Goal: Information Seeking & Learning: Learn about a topic

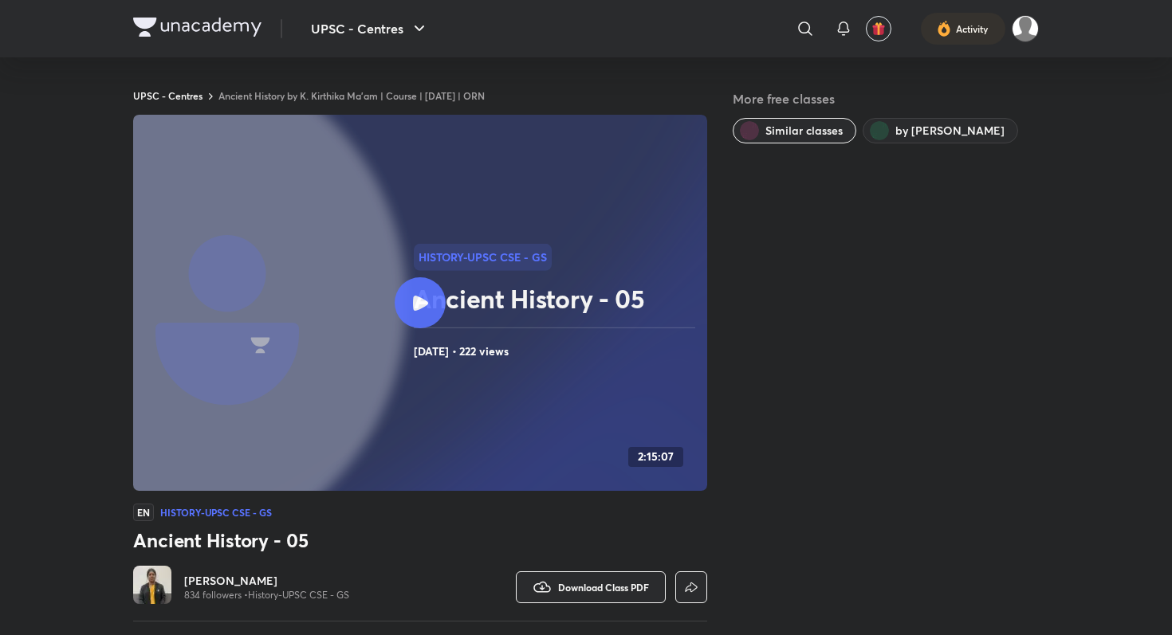
click at [393, 315] on circle at bounding box center [149, 303] width 516 height 516
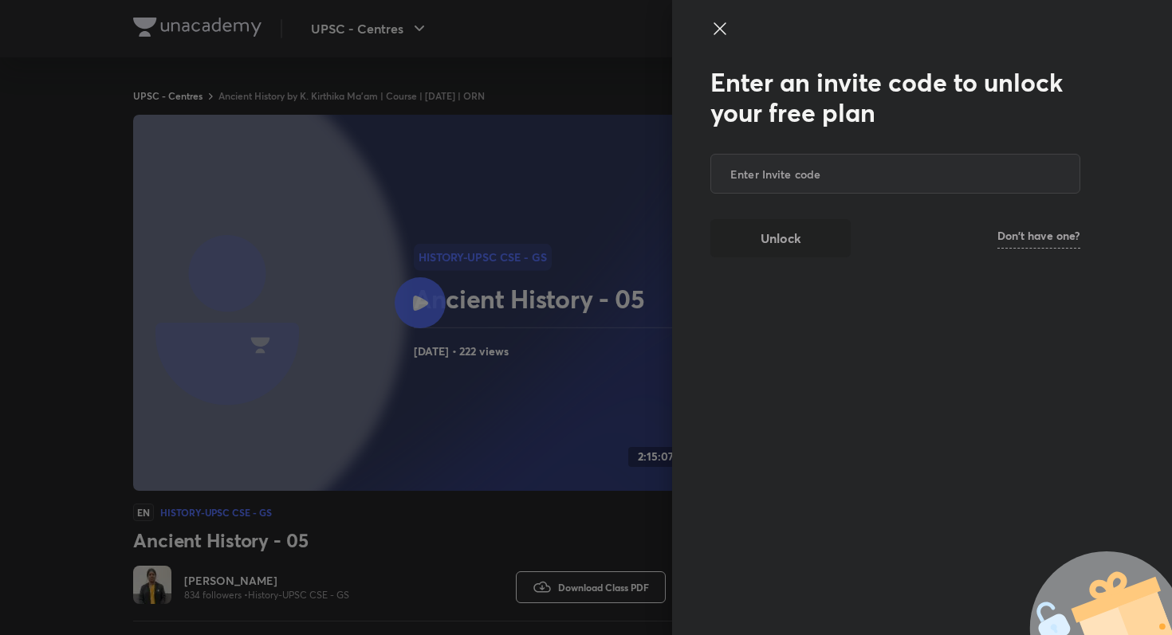
click at [724, 36] on icon at bounding box center [719, 28] width 19 height 19
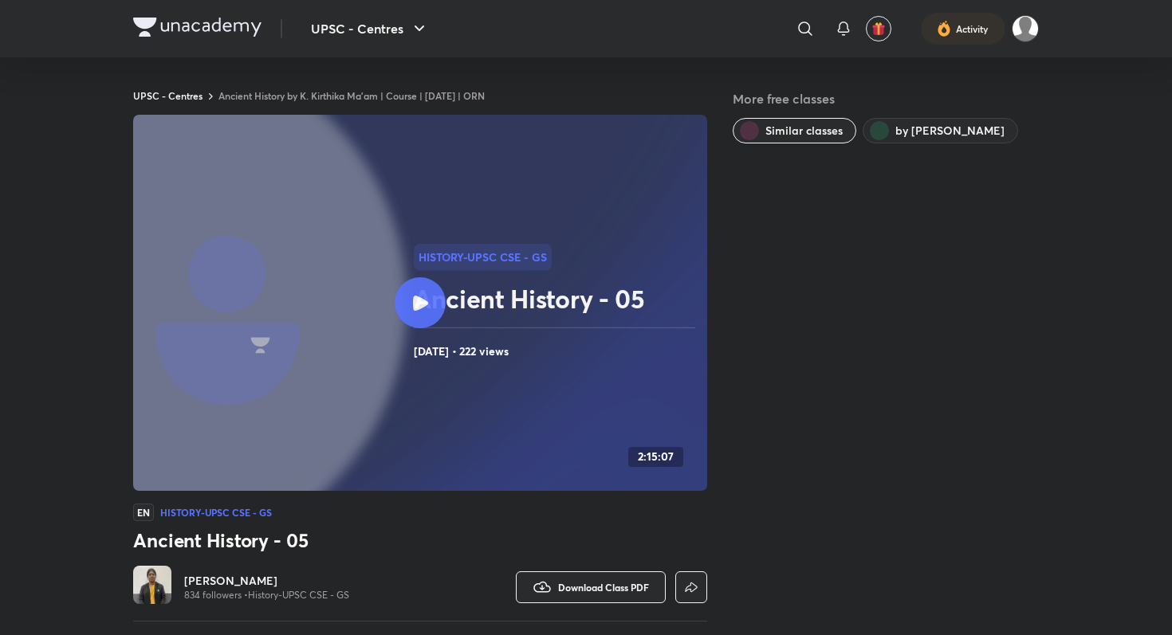
click at [440, 314] on div at bounding box center [420, 302] width 51 height 51
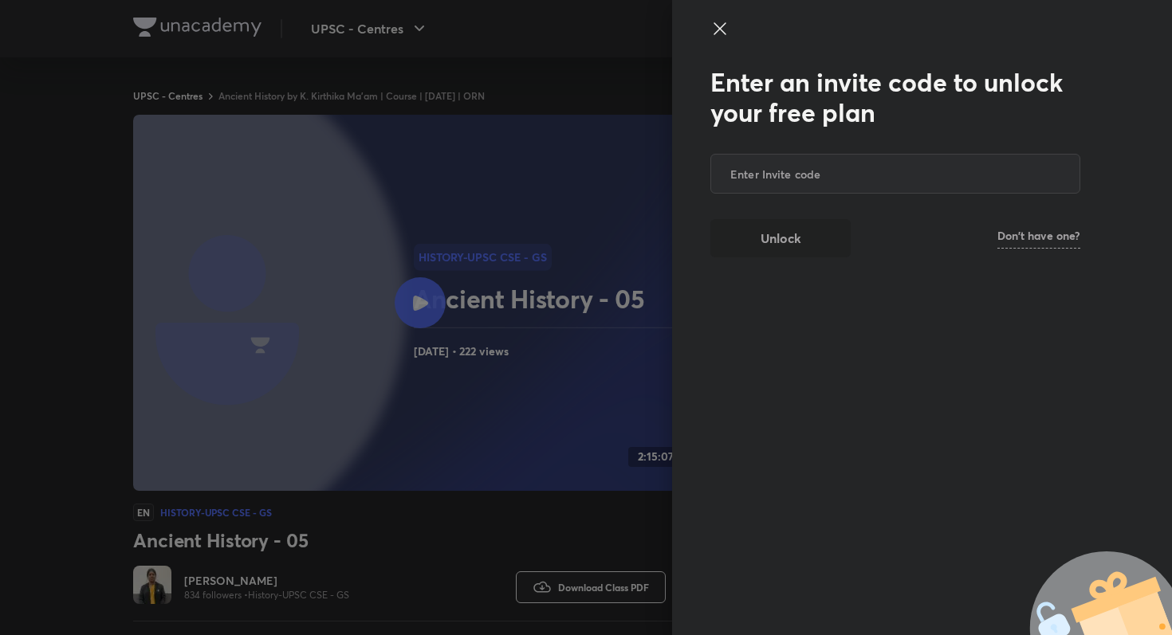
click at [713, 37] on icon at bounding box center [719, 28] width 19 height 19
click at [715, 32] on icon at bounding box center [719, 28] width 19 height 19
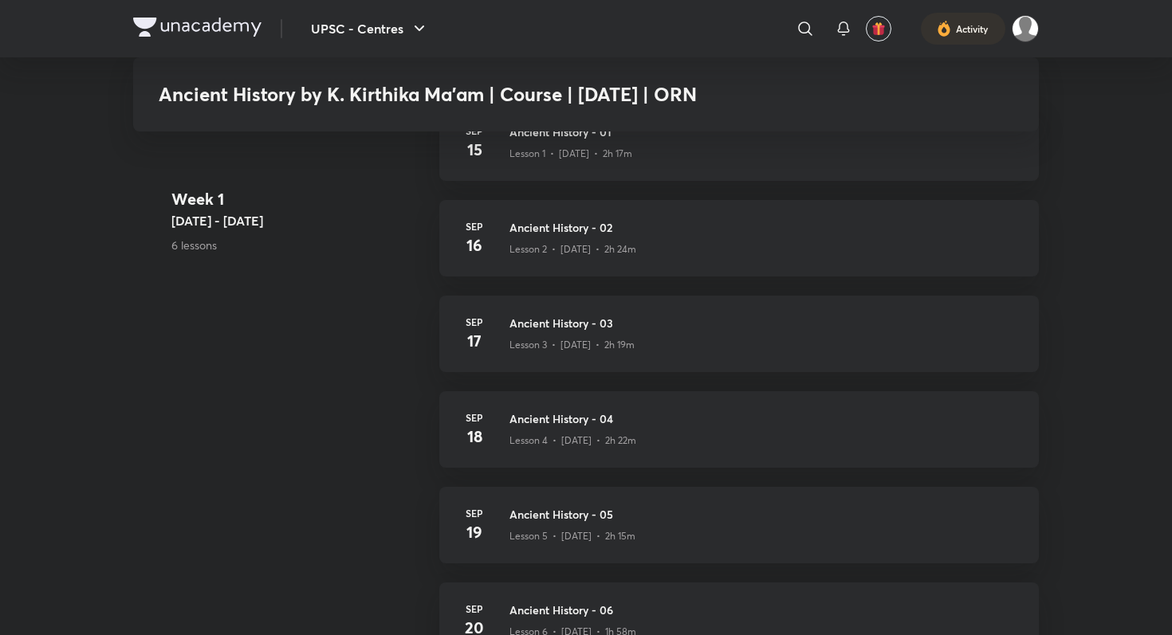
scroll to position [634, 0]
click at [561, 515] on h3 "Ancient History - 05" at bounding box center [764, 513] width 510 height 17
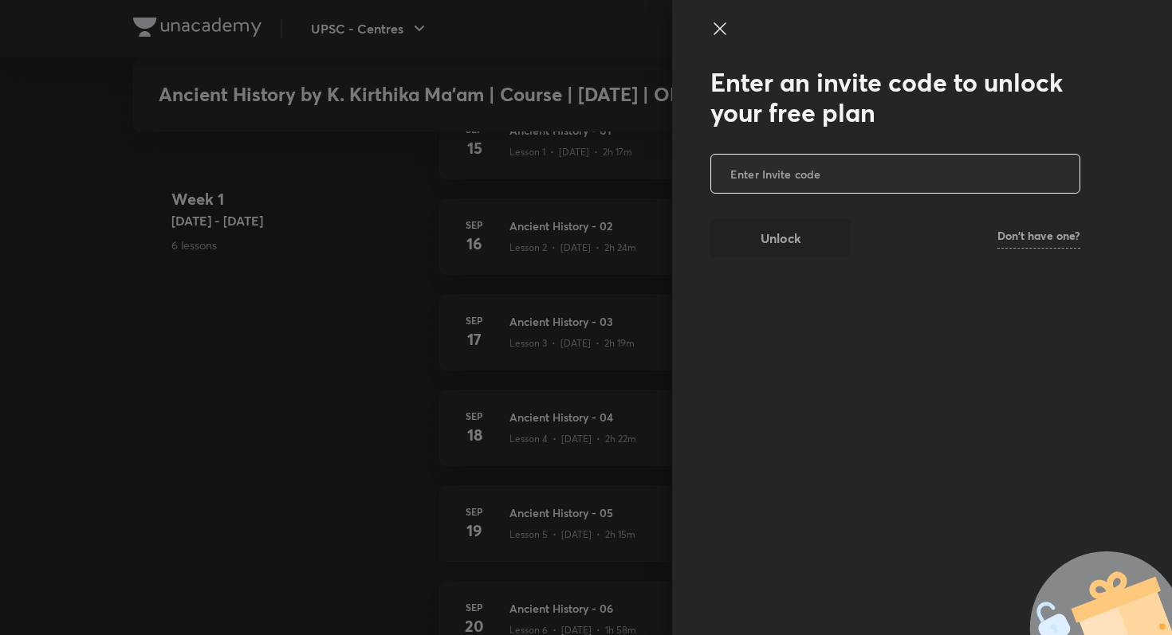
click at [561, 515] on div at bounding box center [586, 317] width 1172 height 635
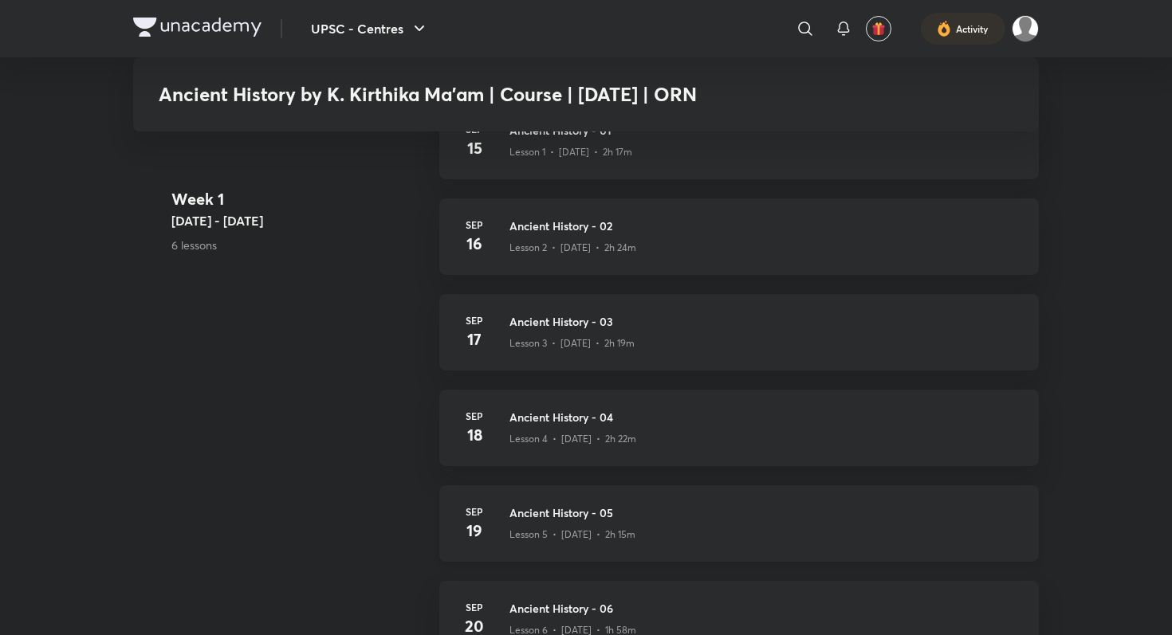
click at [477, 526] on h4 "19" at bounding box center [474, 531] width 32 height 24
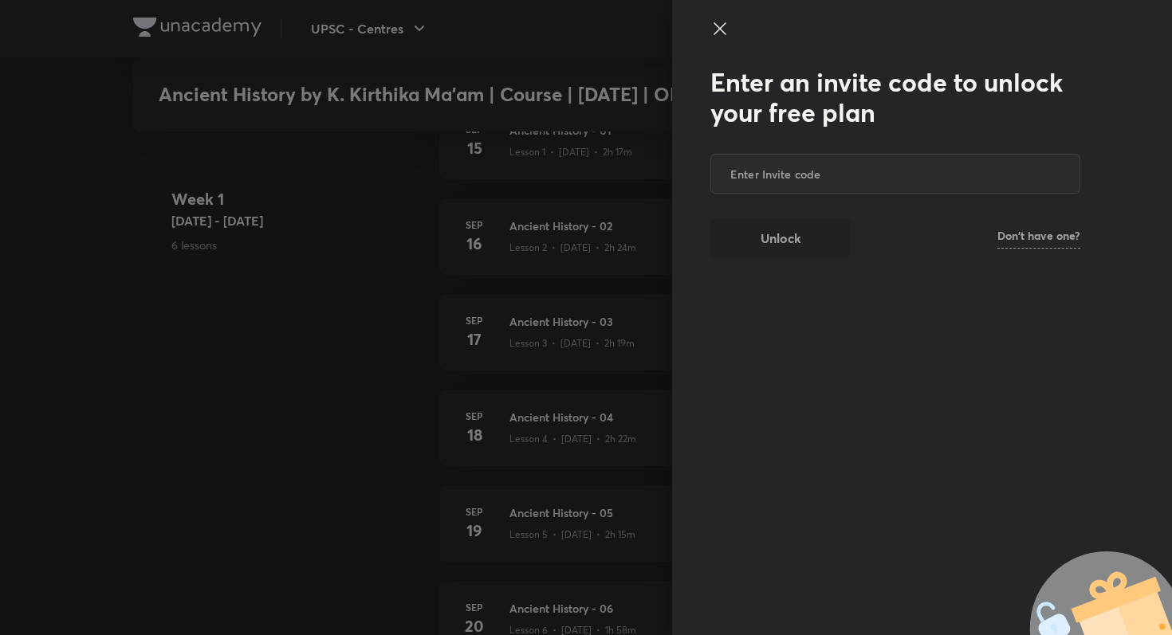
click at [477, 526] on div at bounding box center [586, 317] width 1172 height 635
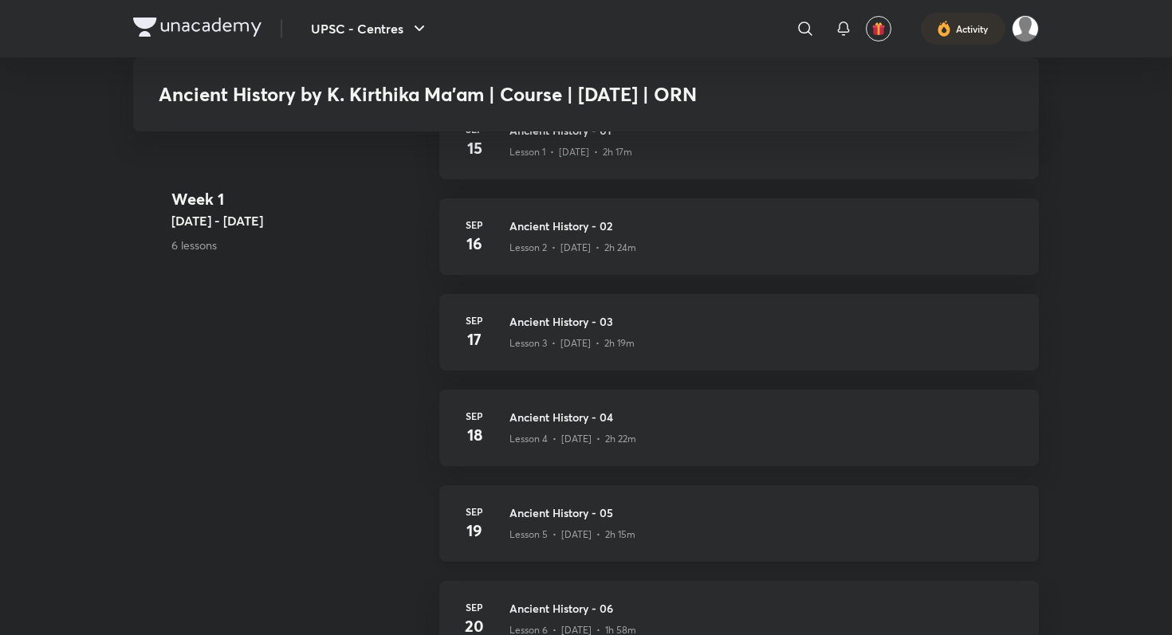
click at [477, 526] on h4 "19" at bounding box center [474, 531] width 32 height 24
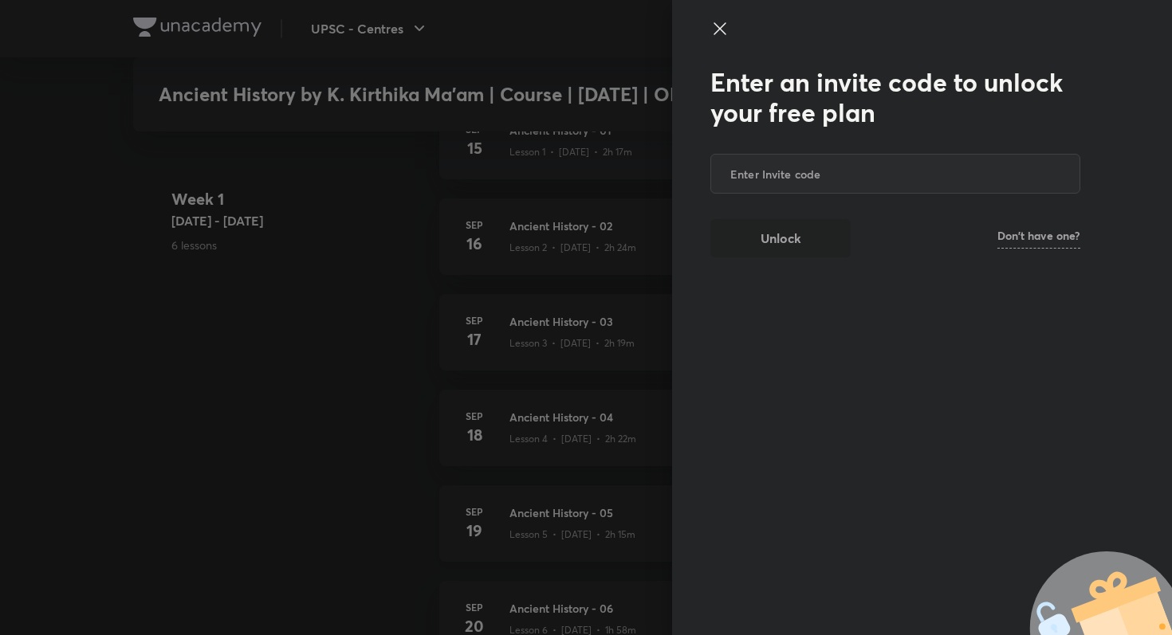
click at [477, 526] on div at bounding box center [586, 317] width 1172 height 635
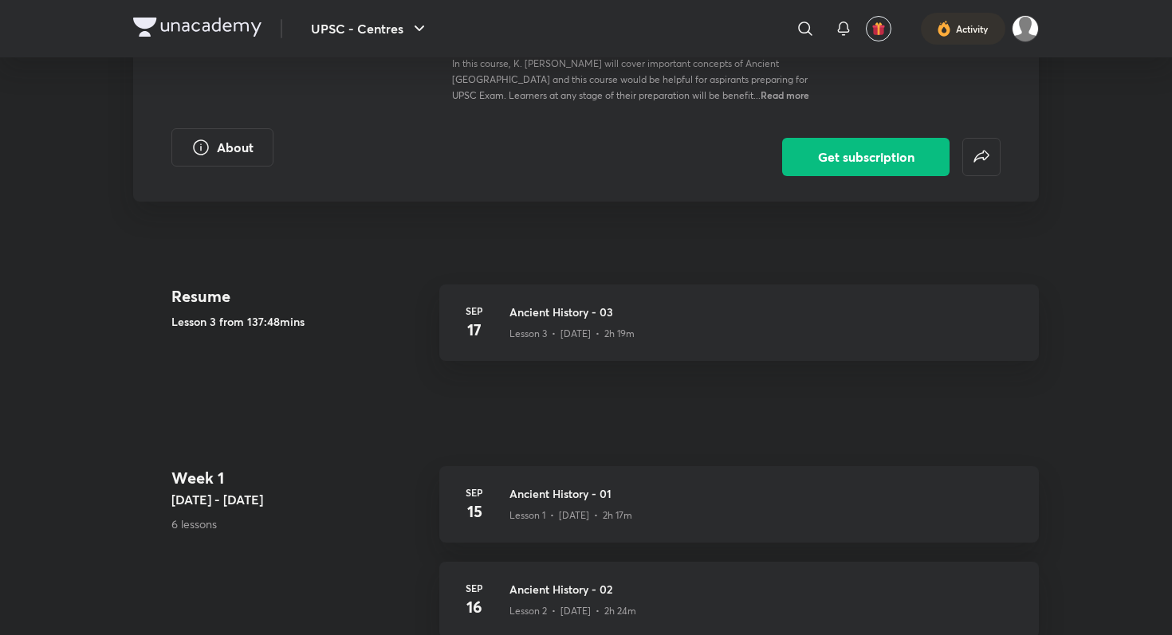
scroll to position [0, 0]
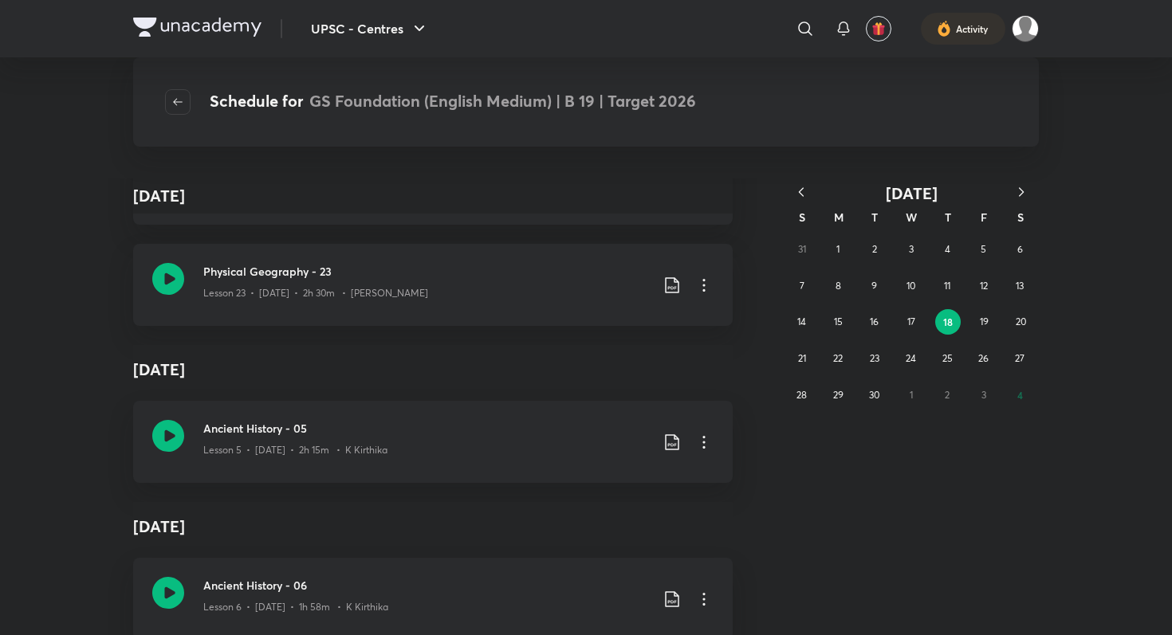
scroll to position [37682, 0]
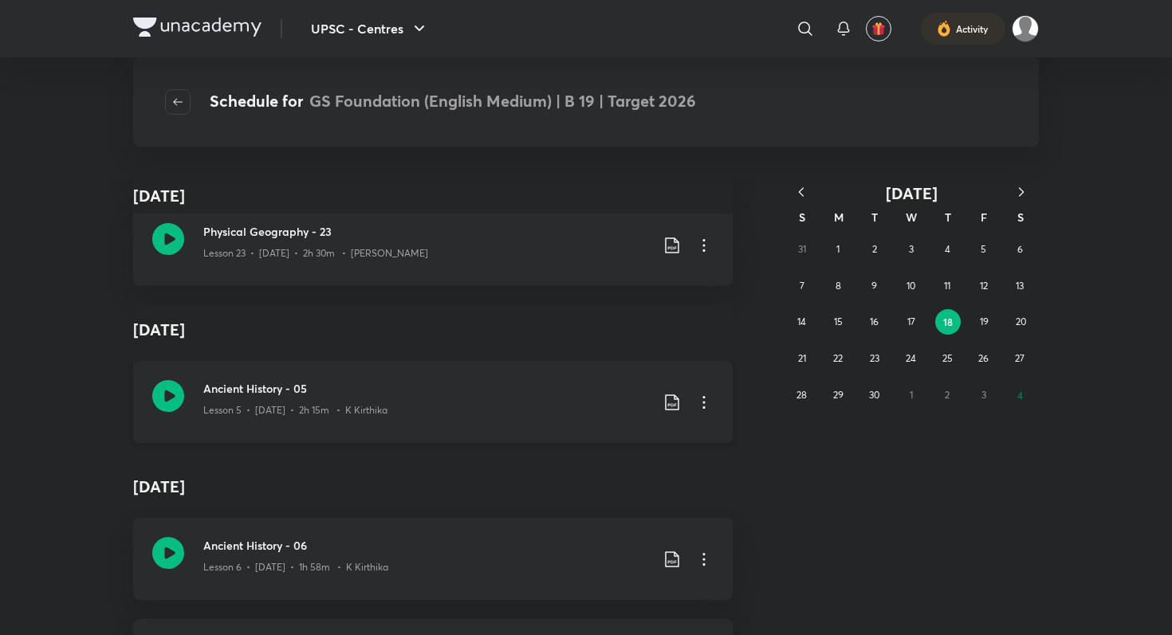
click at [174, 395] on icon at bounding box center [168, 396] width 32 height 32
click at [173, 396] on icon at bounding box center [168, 396] width 32 height 32
click at [355, 22] on button "UPSC - Centres" at bounding box center [369, 29] width 137 height 32
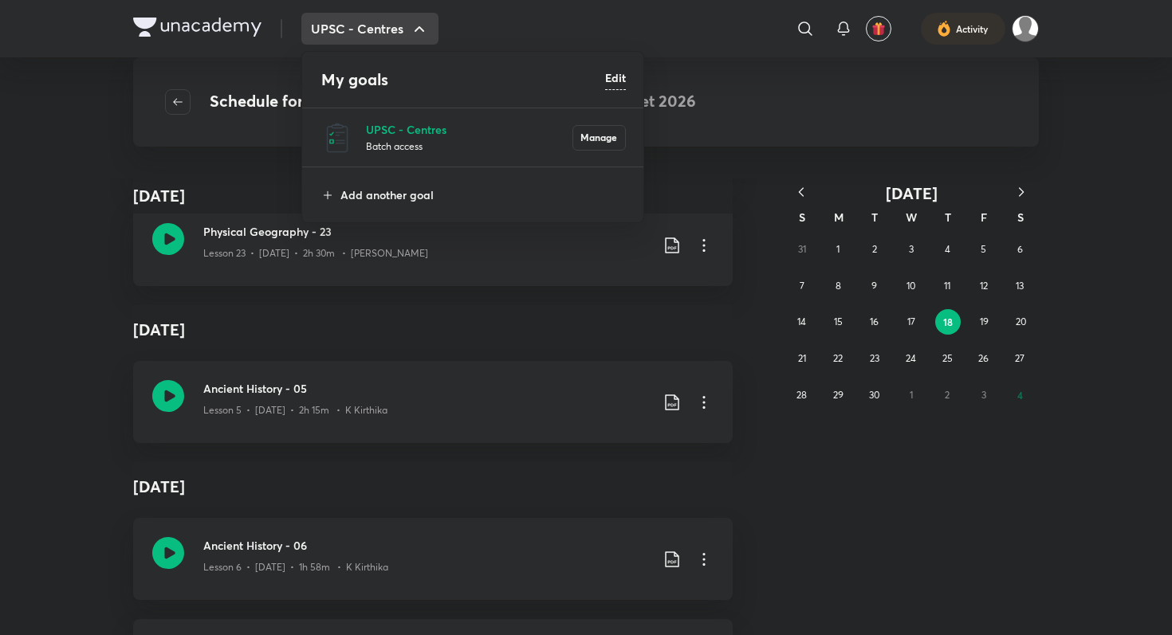
click at [394, 140] on p "Batch access" at bounding box center [469, 146] width 206 height 16
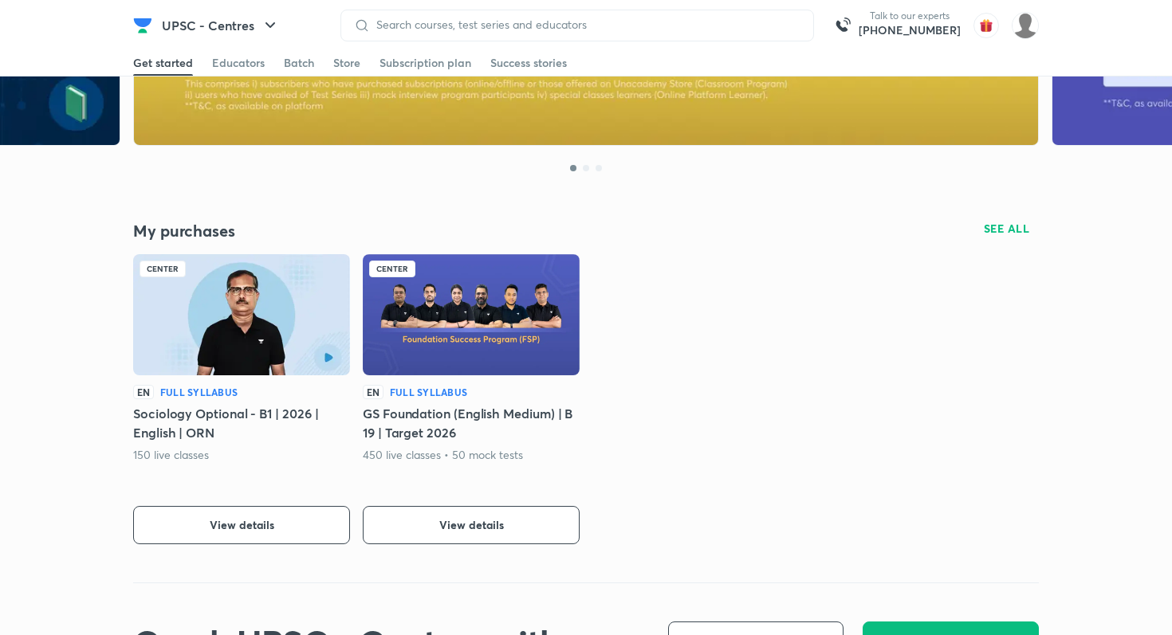
scroll to position [250, 0]
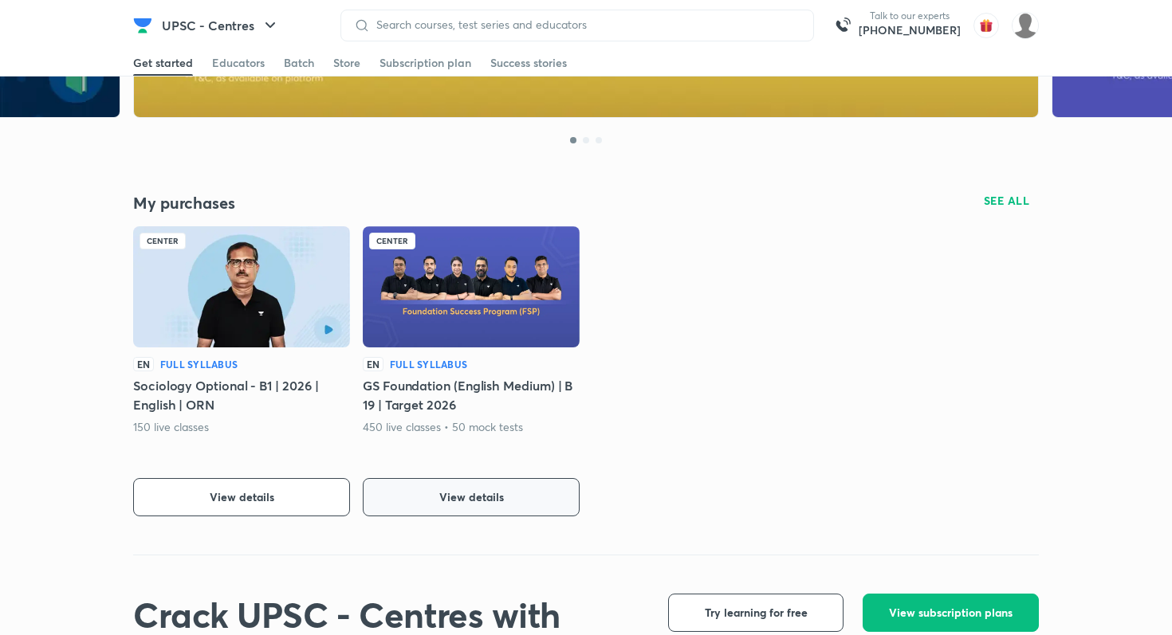
click at [443, 515] on button "View details" at bounding box center [471, 497] width 217 height 38
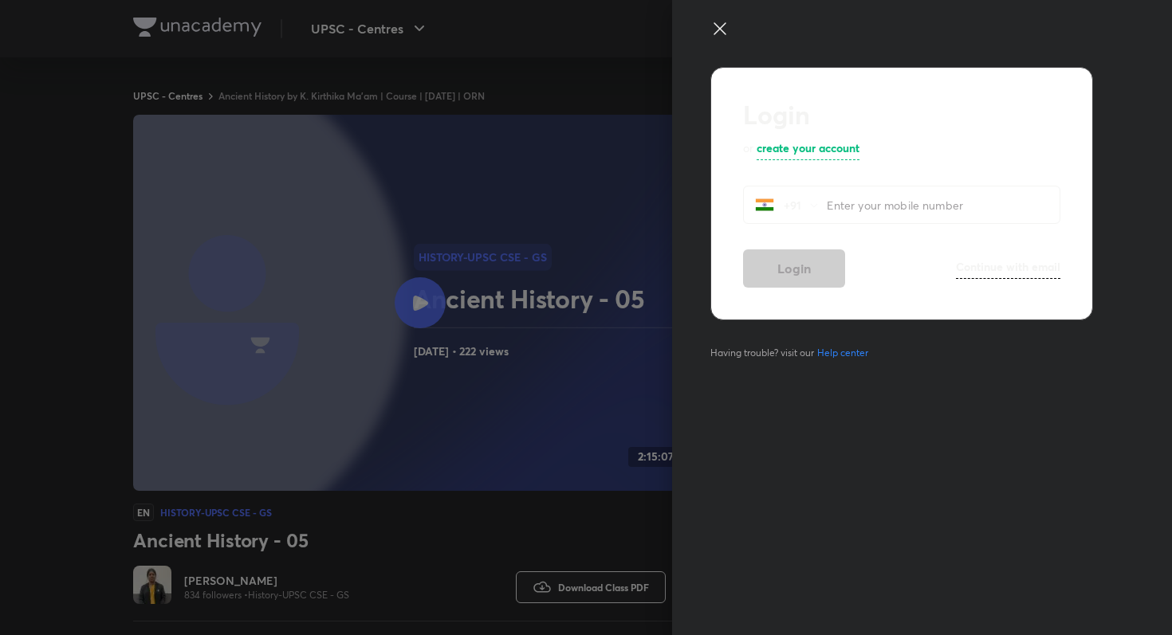
click at [716, 37] on icon at bounding box center [719, 28] width 19 height 19
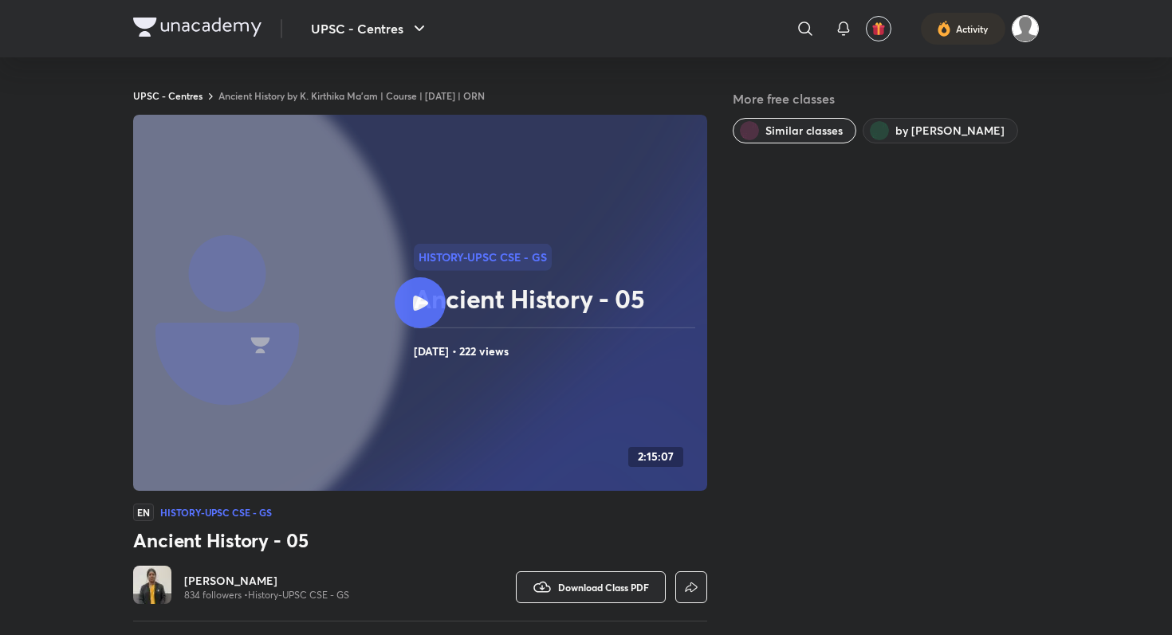
click at [1020, 39] on img at bounding box center [1025, 28] width 27 height 27
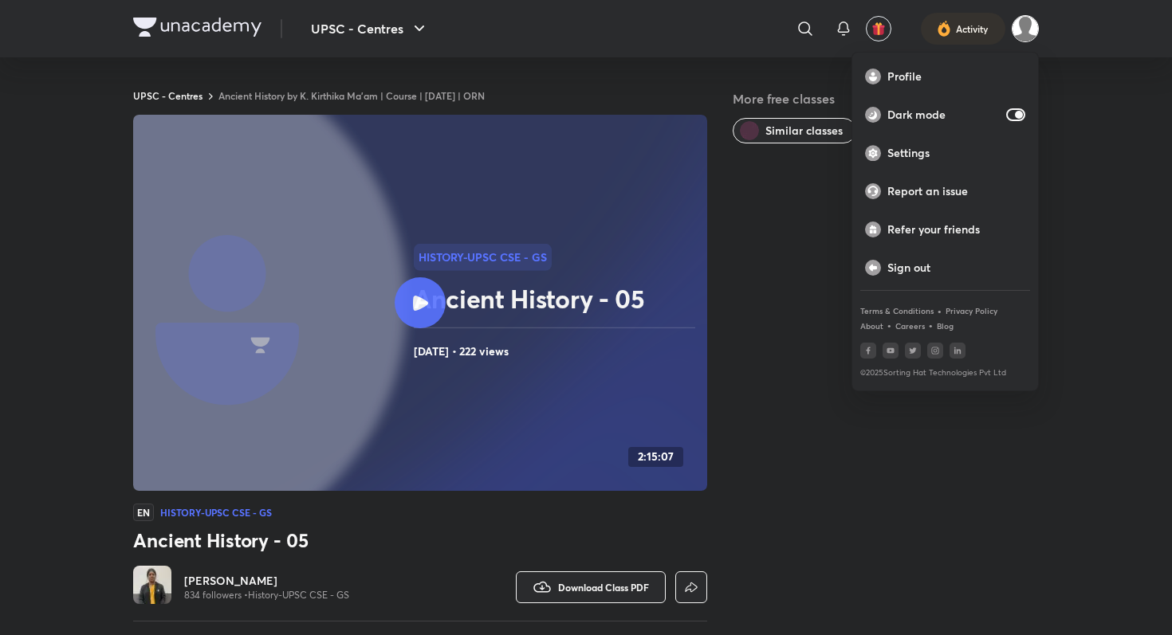
click at [1118, 133] on div at bounding box center [586, 317] width 1172 height 635
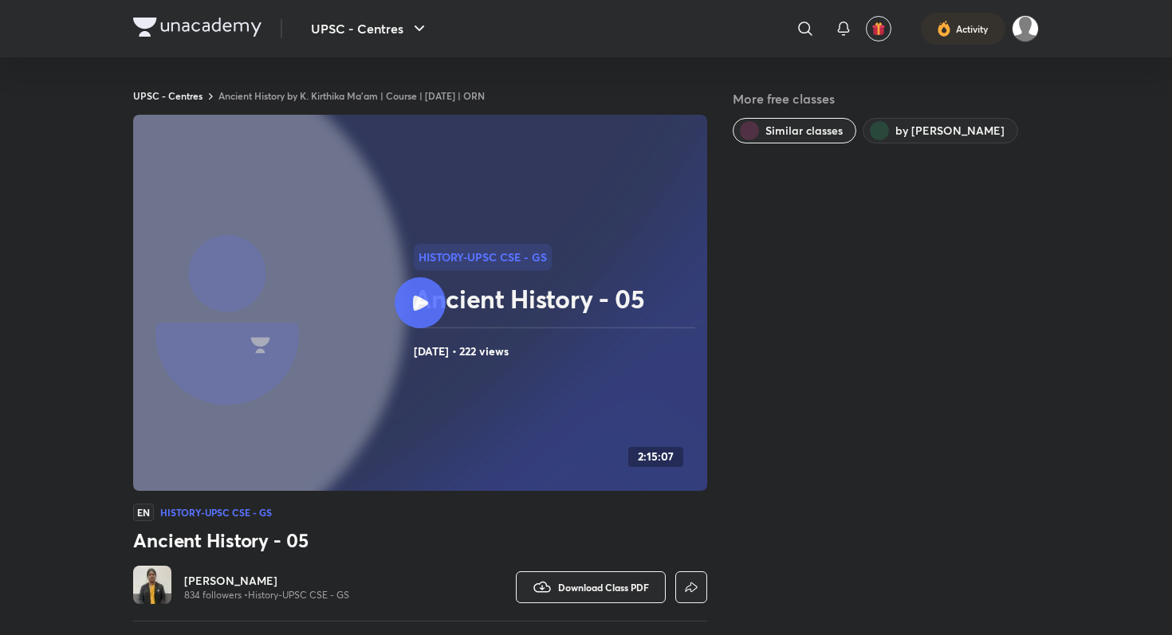
click at [426, 289] on div at bounding box center [420, 302] width 51 height 51
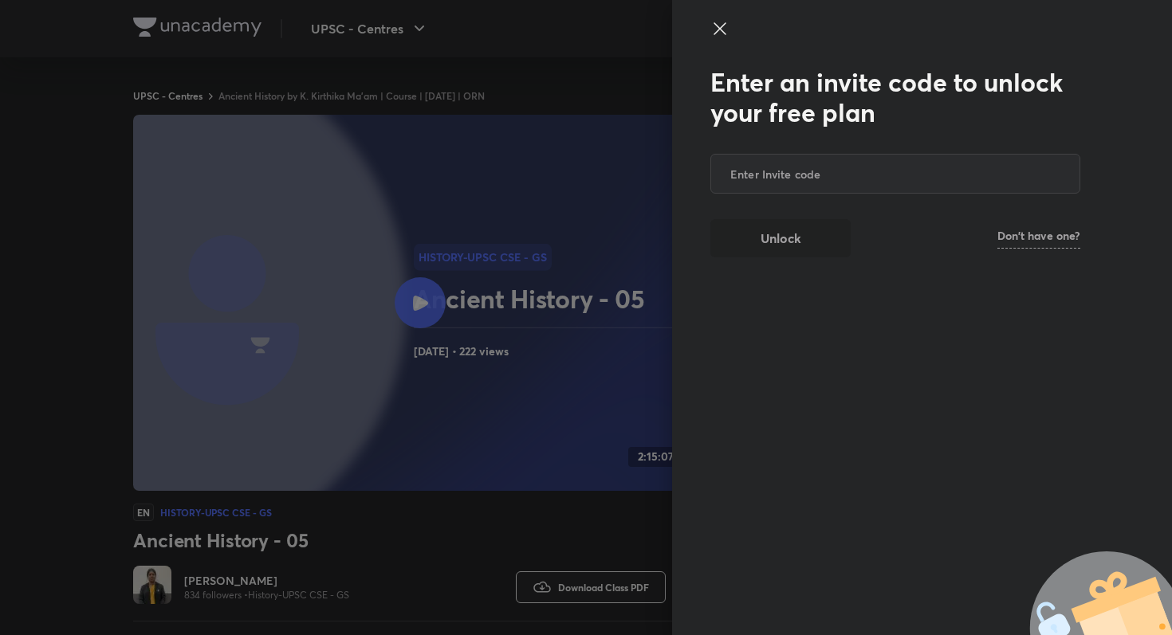
click at [426, 289] on div at bounding box center [586, 317] width 1172 height 635
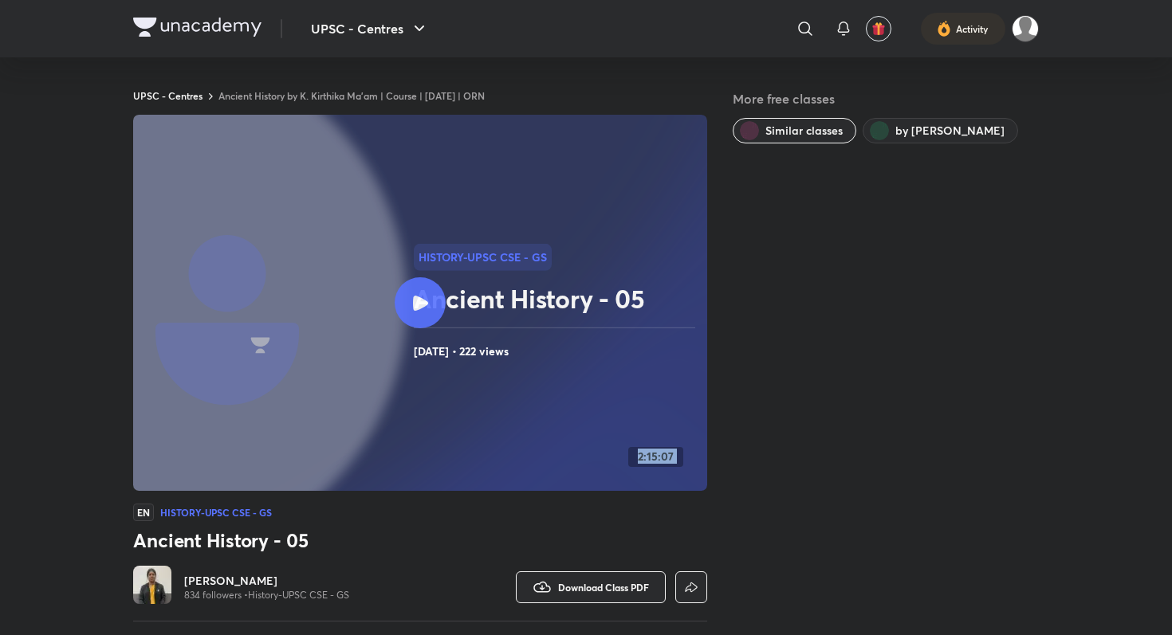
click at [426, 289] on div at bounding box center [420, 302] width 51 height 51
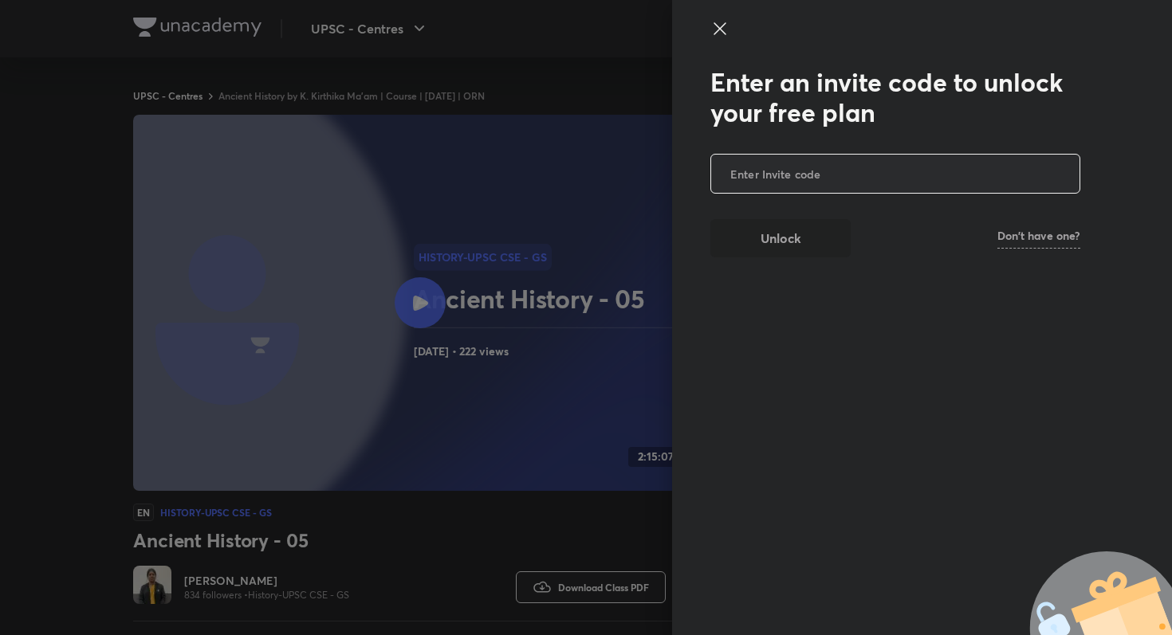
click at [426, 289] on div at bounding box center [586, 317] width 1172 height 635
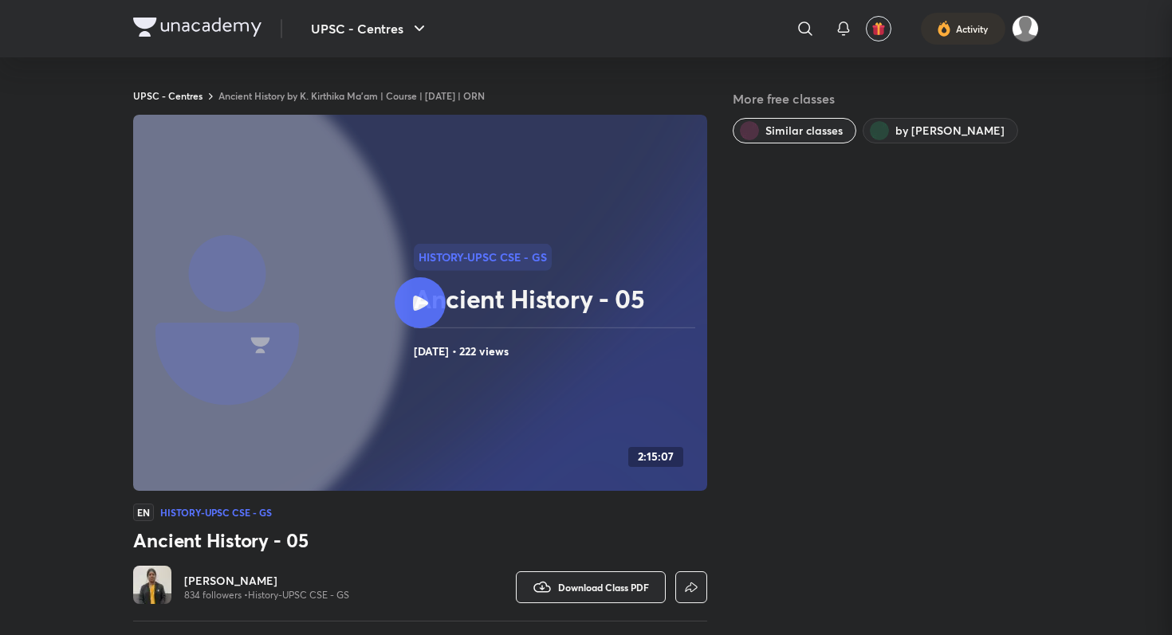
click at [426, 289] on div at bounding box center [586, 317] width 1172 height 635
click at [426, 289] on div at bounding box center [420, 302] width 51 height 51
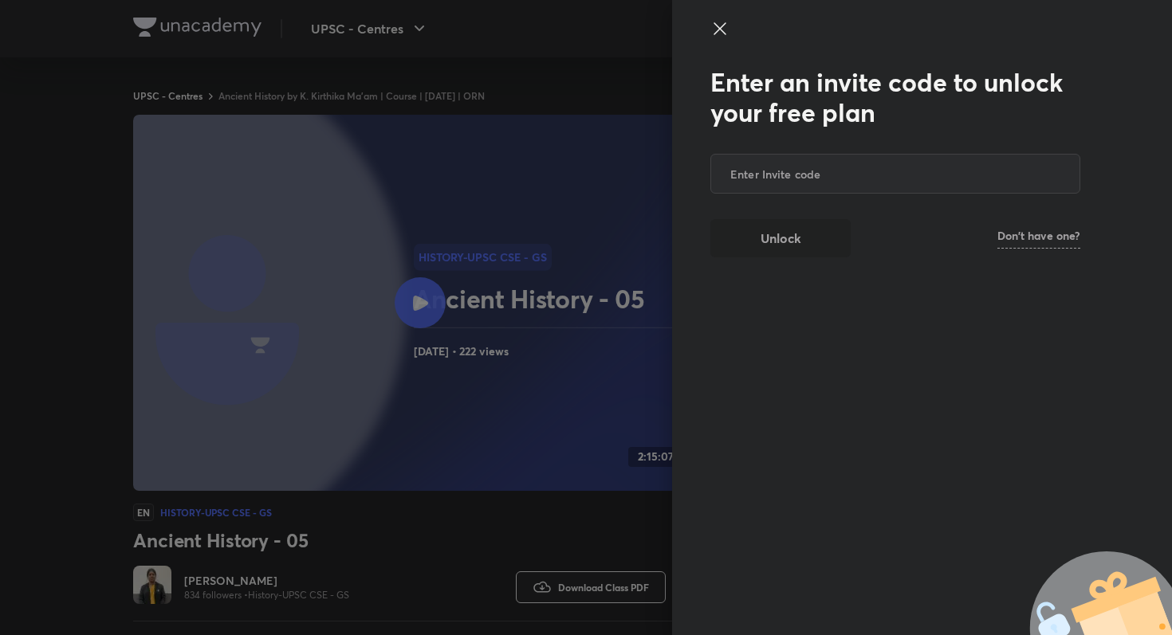
click at [426, 289] on div at bounding box center [586, 317] width 1172 height 635
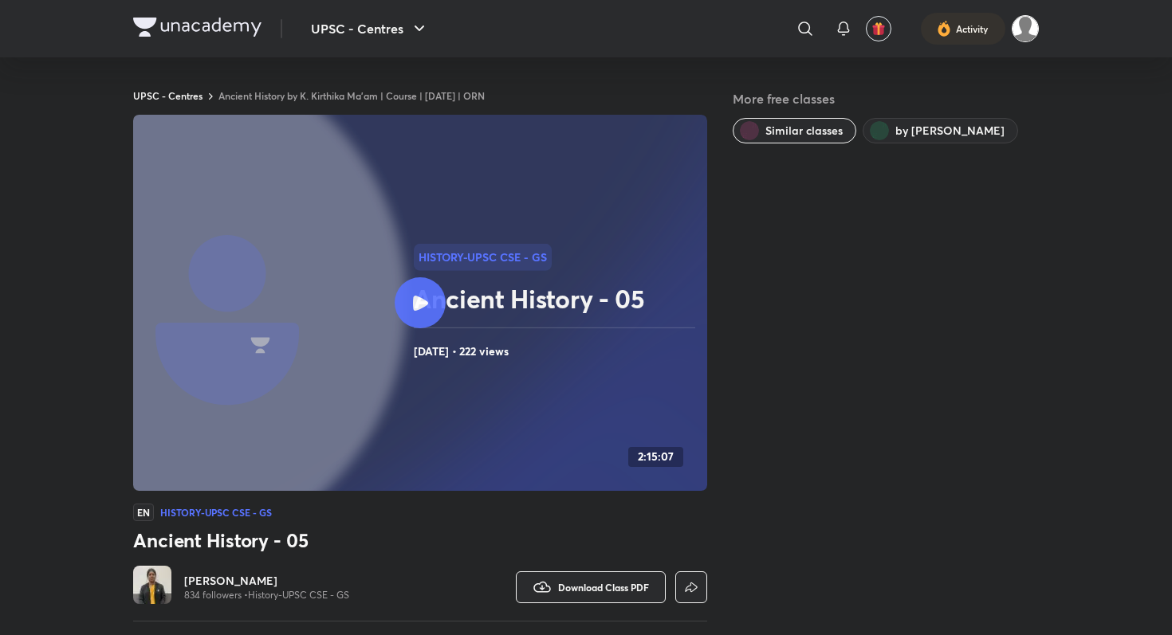
click at [1027, 21] on img at bounding box center [1025, 28] width 27 height 27
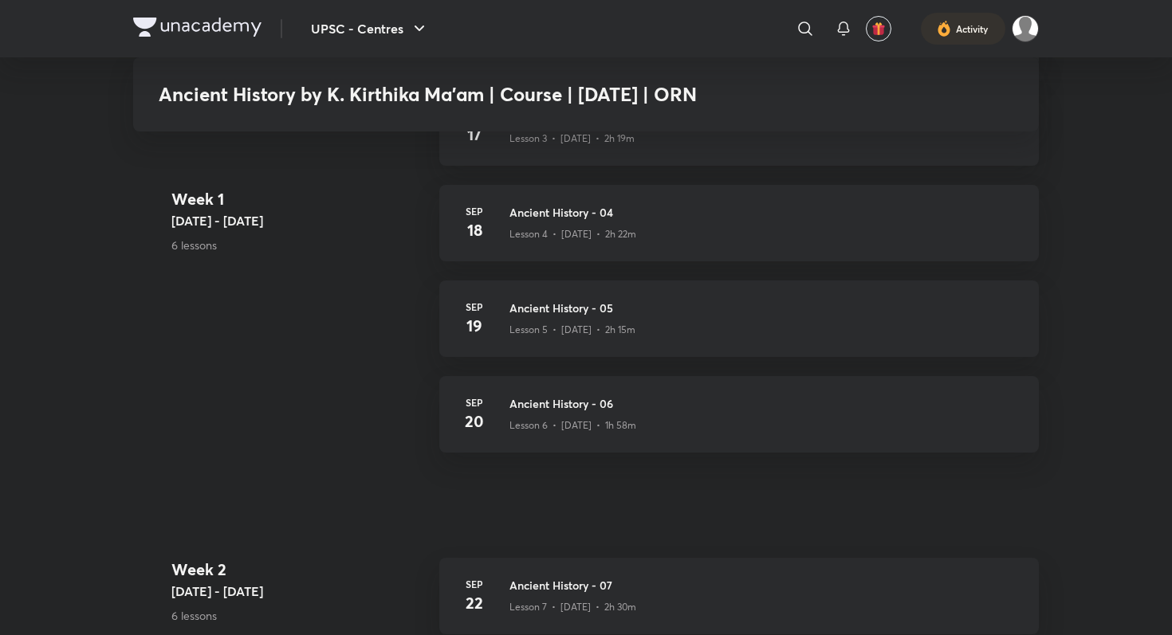
scroll to position [839, 0]
click at [481, 273] on link "Sep 18 Ancient History - 04 Lesson 4 • Sep 18 • 2h 22m" at bounding box center [738, 233] width 599 height 96
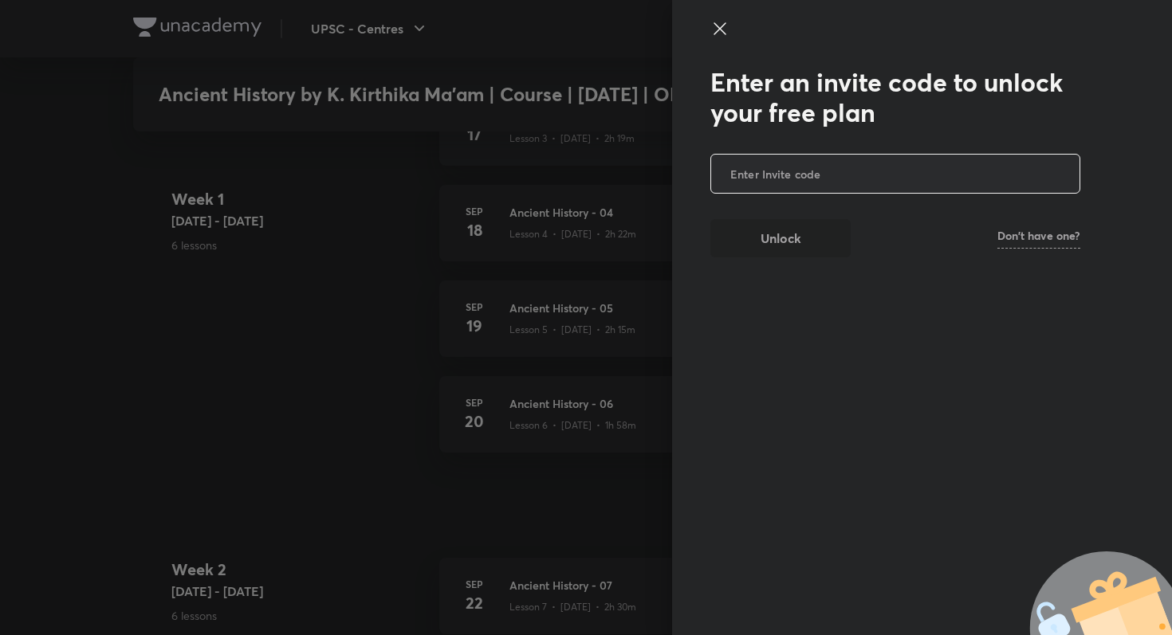
click at [481, 301] on div at bounding box center [586, 317] width 1172 height 635
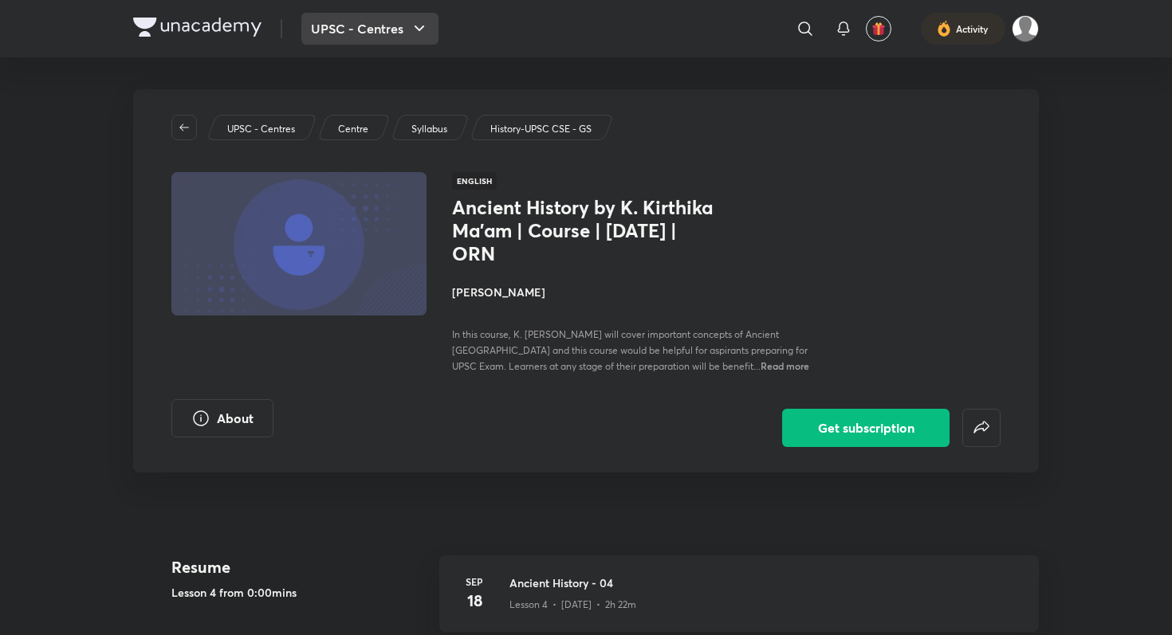
click at [344, 37] on button "UPSC - Centres" at bounding box center [369, 29] width 137 height 32
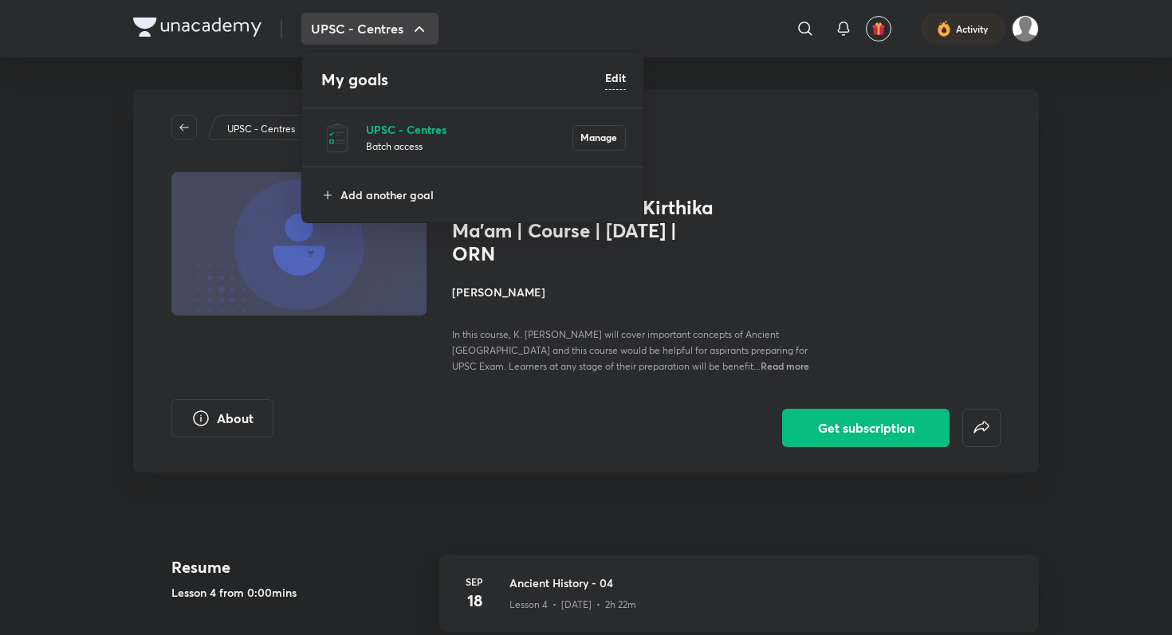
click at [389, 124] on p "UPSC - Centres" at bounding box center [469, 129] width 206 height 17
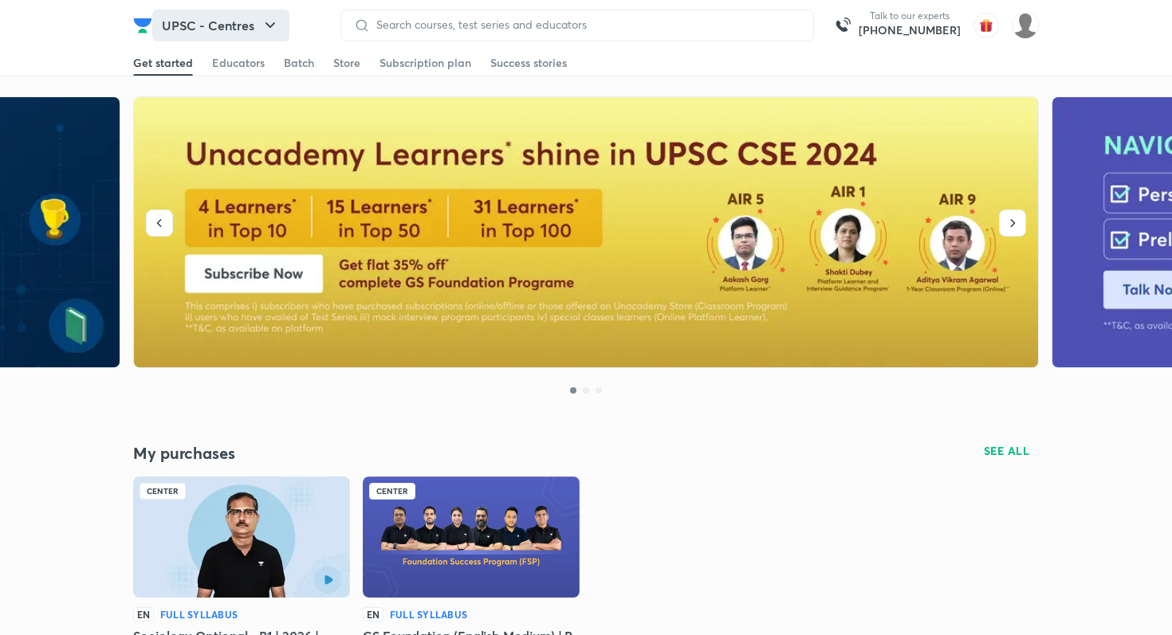
click at [228, 22] on button "UPSC - Centres" at bounding box center [220, 26] width 137 height 32
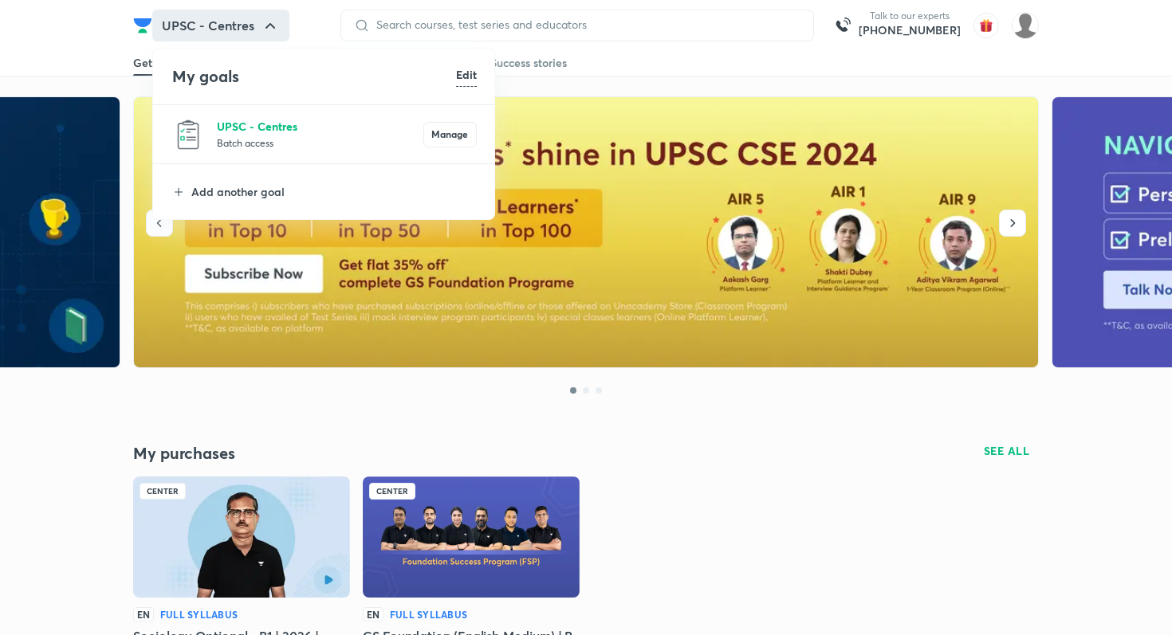
click at [246, 123] on p "UPSC - Centres" at bounding box center [320, 126] width 206 height 17
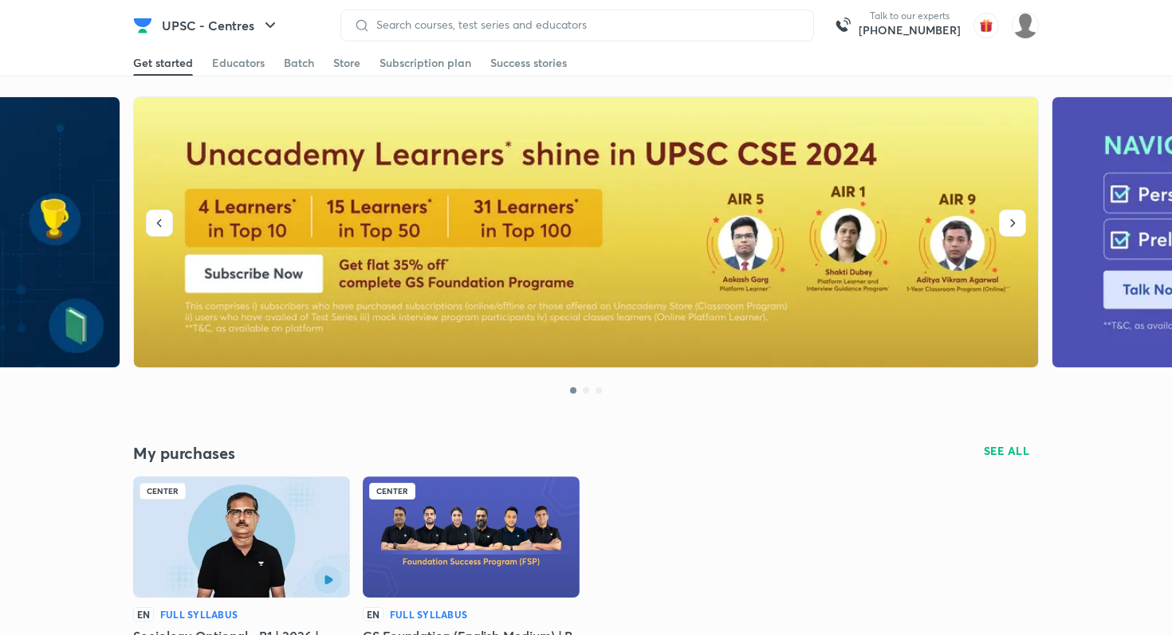
click at [138, 21] on img at bounding box center [142, 25] width 19 height 19
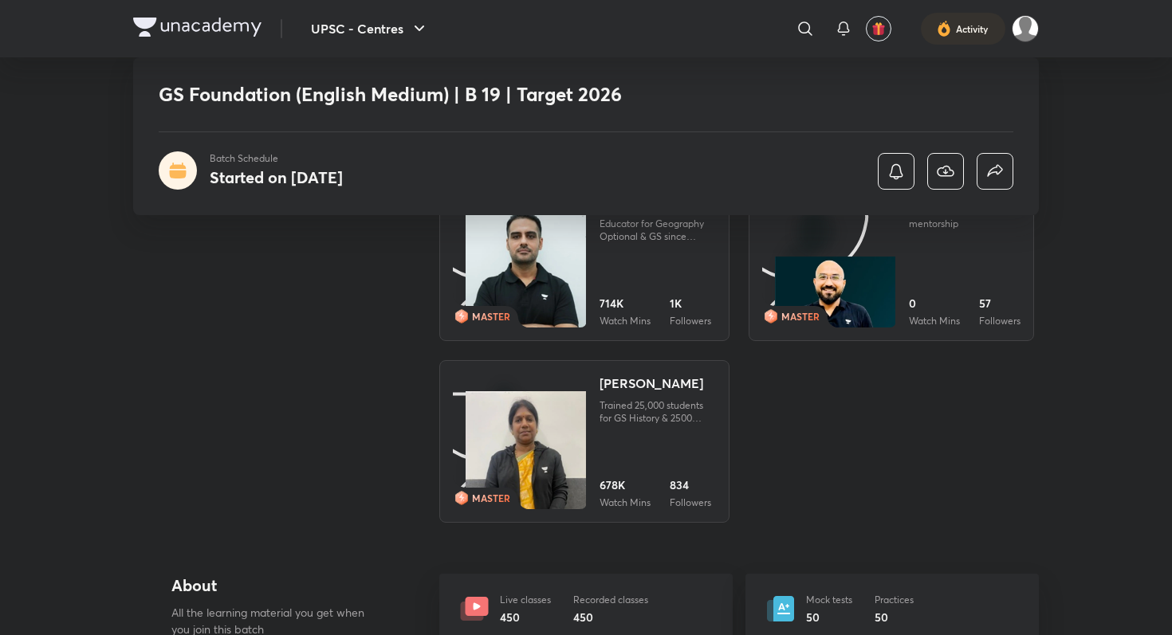
scroll to position [713, 0]
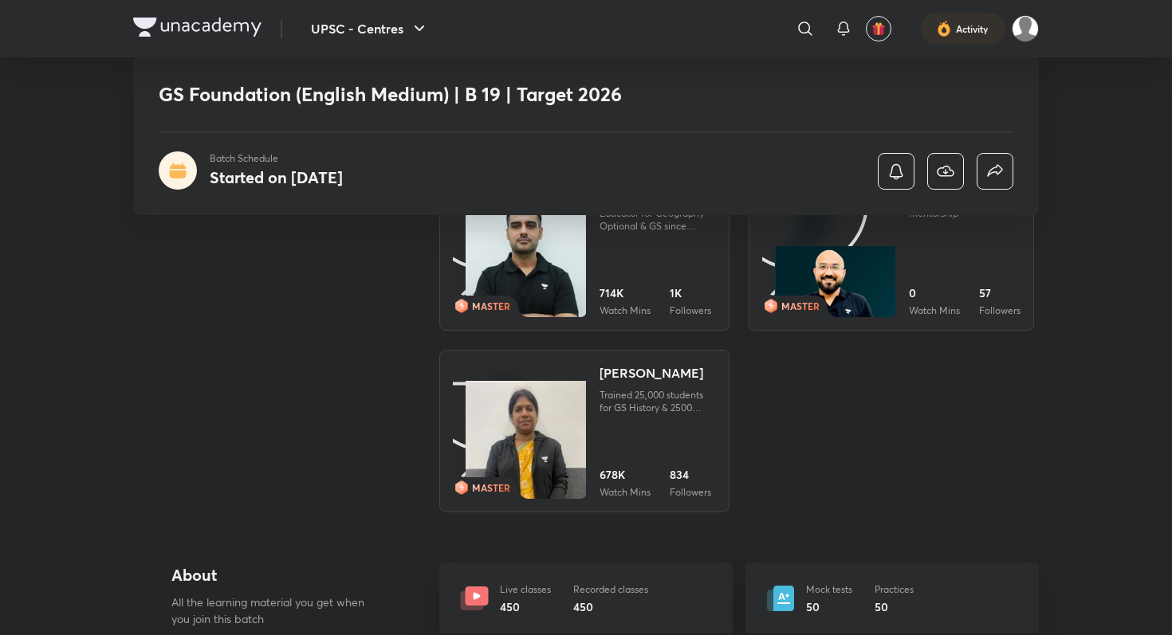
click at [630, 401] on div "Trained 25,000 students for GS History & 2500 students for History Optional. Kn…" at bounding box center [657, 402] width 116 height 26
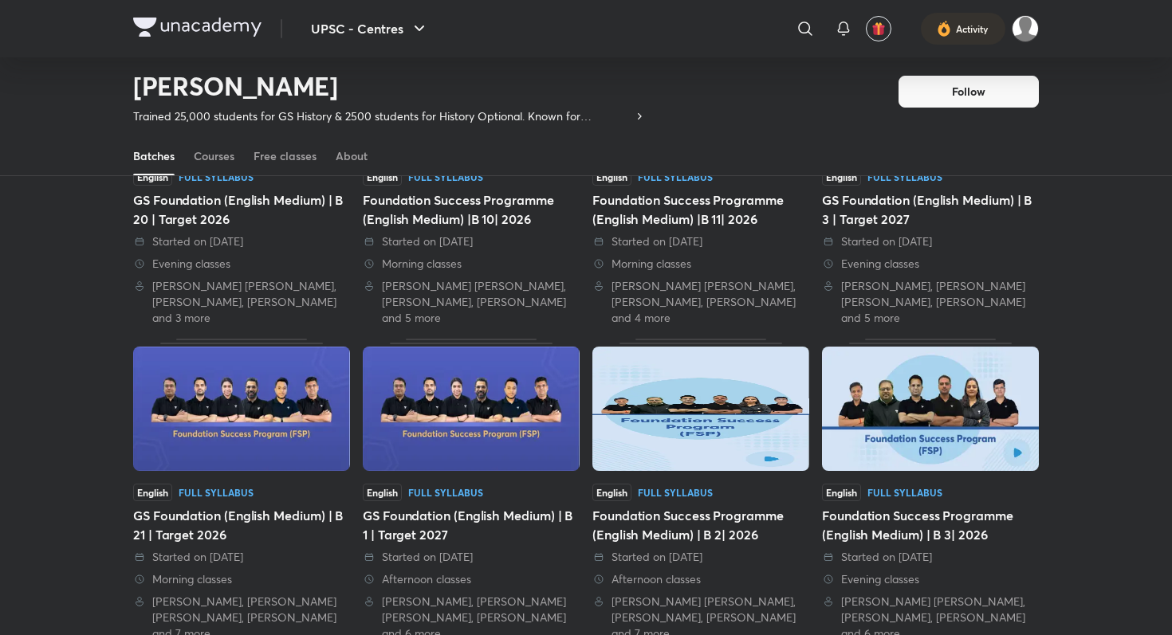
scroll to position [242, 0]
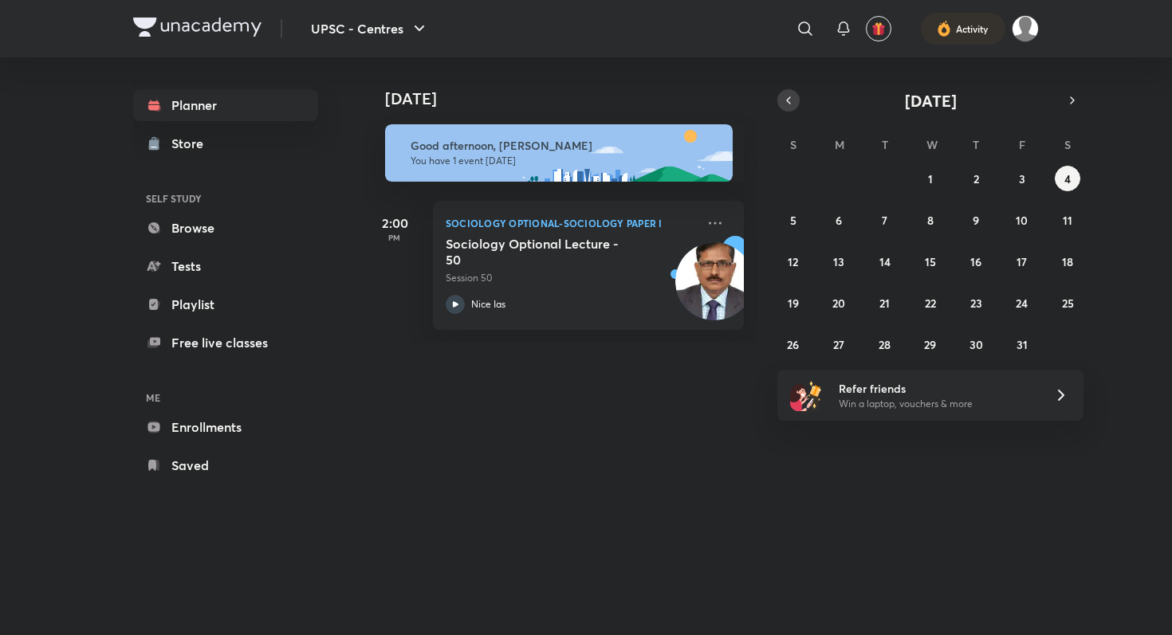
click at [789, 107] on icon "button" at bounding box center [788, 100] width 13 height 14
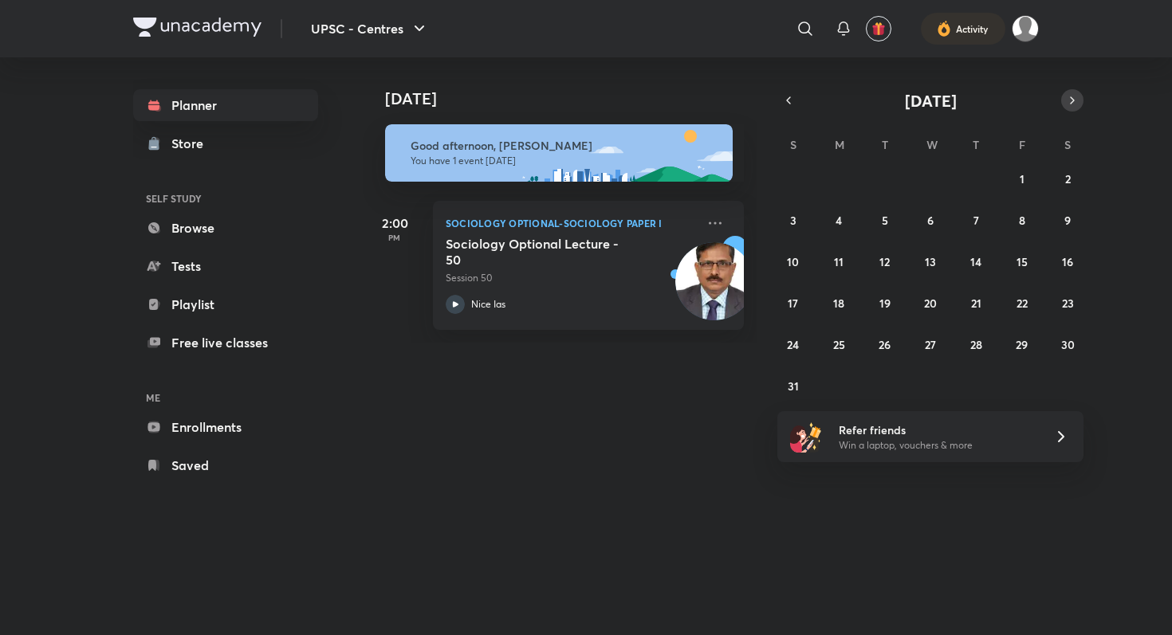
click at [1066, 99] on icon "button" at bounding box center [1072, 100] width 13 height 14
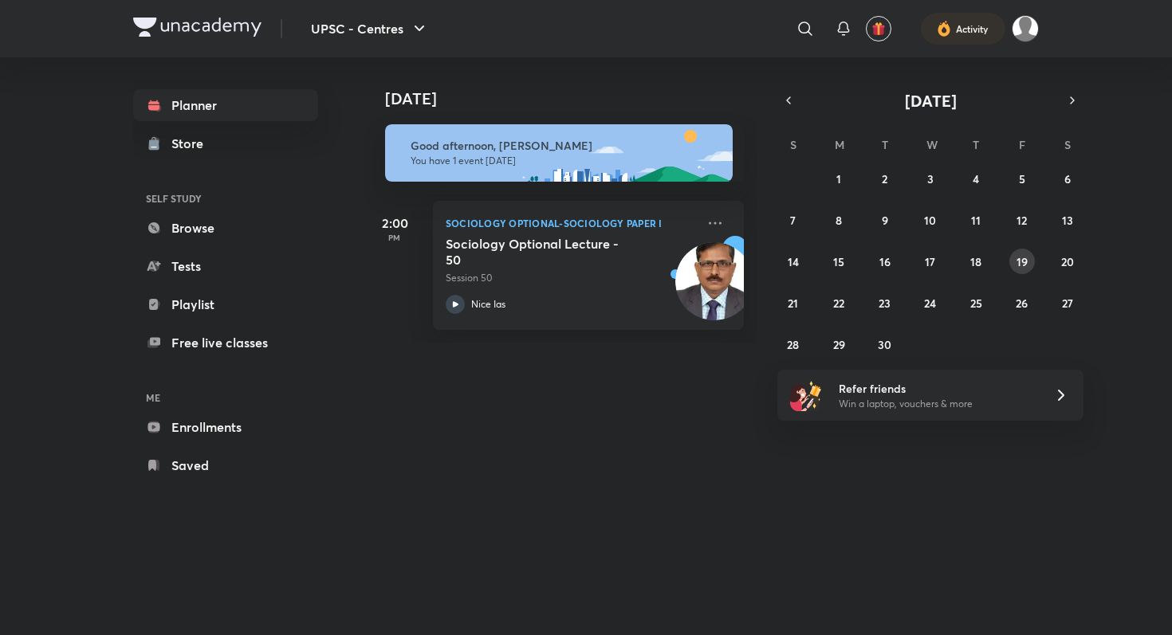
click at [1027, 255] on button "19" at bounding box center [1022, 262] width 26 height 26
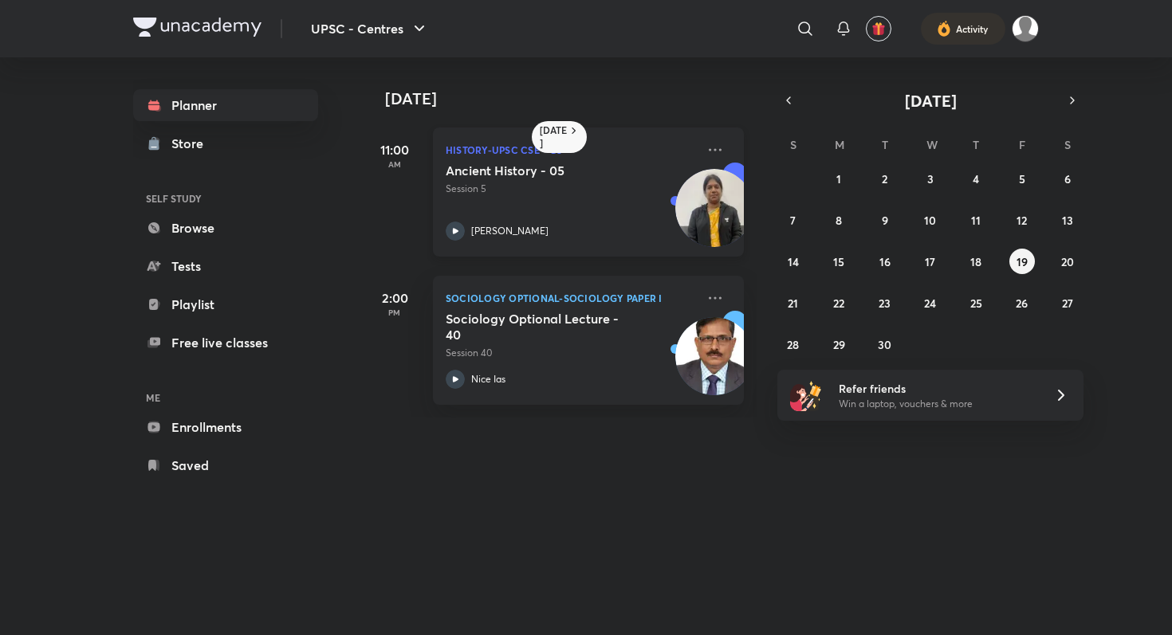
click at [455, 231] on icon at bounding box center [456, 231] width 6 height 6
